Goal: Browse casually

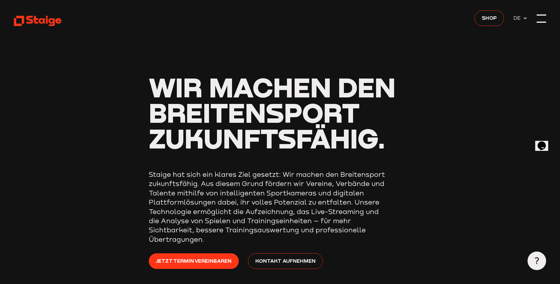
click at [537, 19] on div at bounding box center [541, 18] width 9 height 9
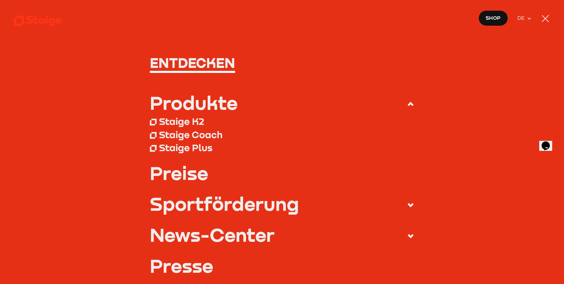
click at [529, 18] on icon at bounding box center [529, 18] width 5 height 5
click at [546, 17] on div at bounding box center [545, 18] width 7 height 7
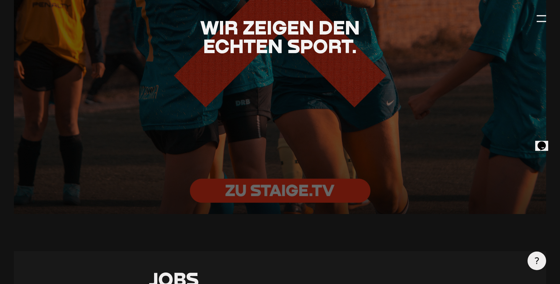
scroll to position [1358, 0]
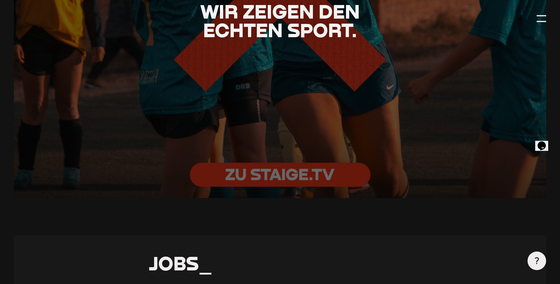
click at [273, 177] on div at bounding box center [279, 21] width 585 height 390
click at [309, 176] on div at bounding box center [279, 21] width 585 height 390
click at [312, 71] on div at bounding box center [279, 21] width 585 height 390
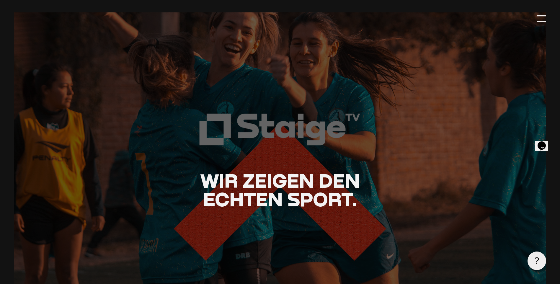
scroll to position [1210, 0]
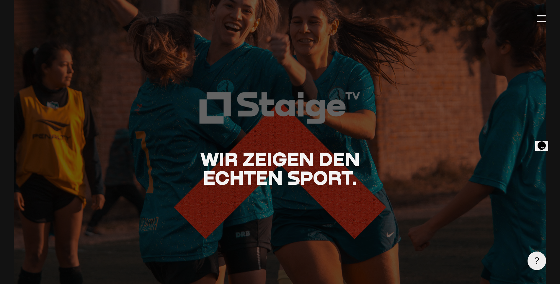
click at [294, 128] on div at bounding box center [279, 168] width 585 height 390
click at [292, 169] on span "Wir zeigen den echten Sport." at bounding box center [280, 168] width 160 height 42
drag, startPoint x: 292, startPoint y: 169, endPoint x: 363, endPoint y: 130, distance: 81.3
click at [363, 130] on div at bounding box center [279, 168] width 585 height 390
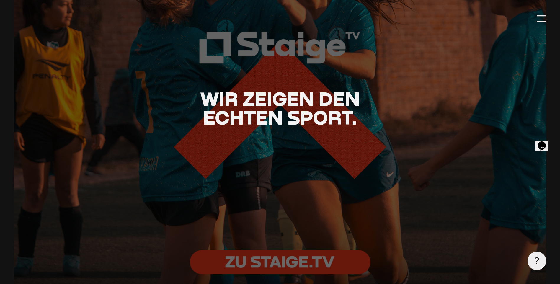
scroll to position [1387, 0]
